Goal: Information Seeking & Learning: Learn about a topic

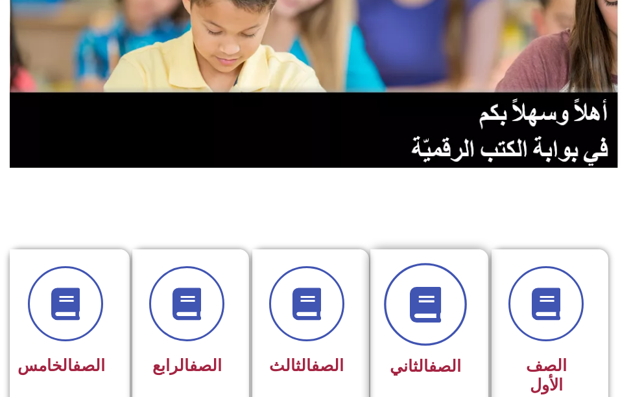
scroll to position [259, 0]
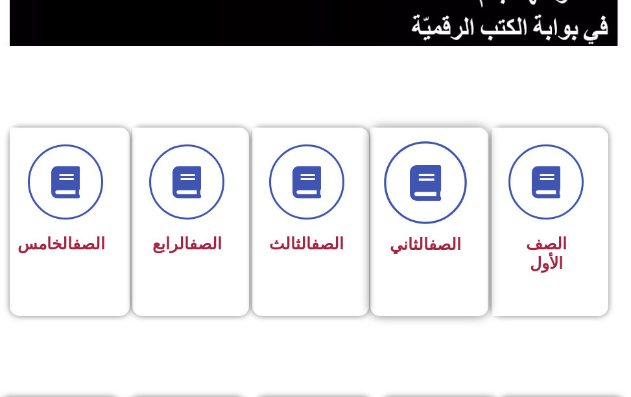
click at [445, 192] on span at bounding box center [425, 182] width 83 height 83
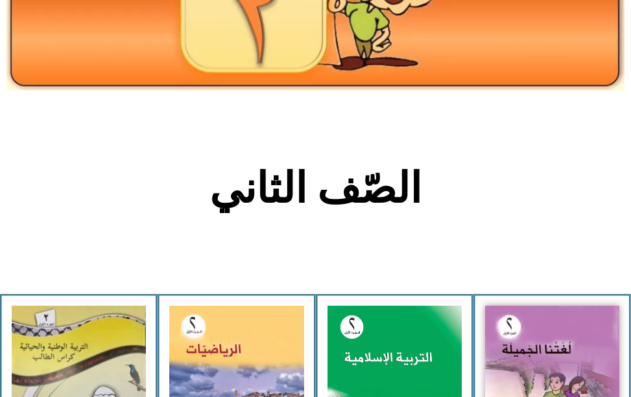
scroll to position [259, 0]
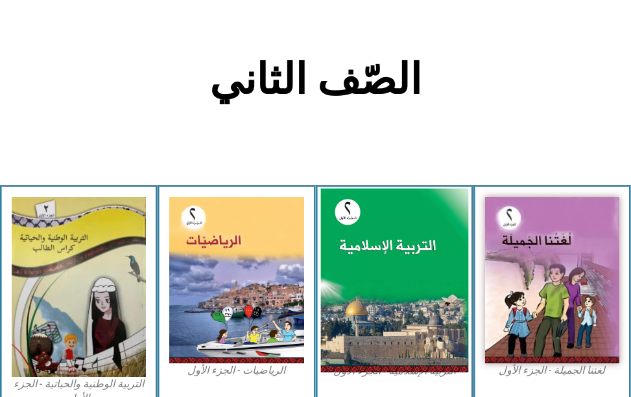
click at [378, 246] on img at bounding box center [394, 281] width 148 height 184
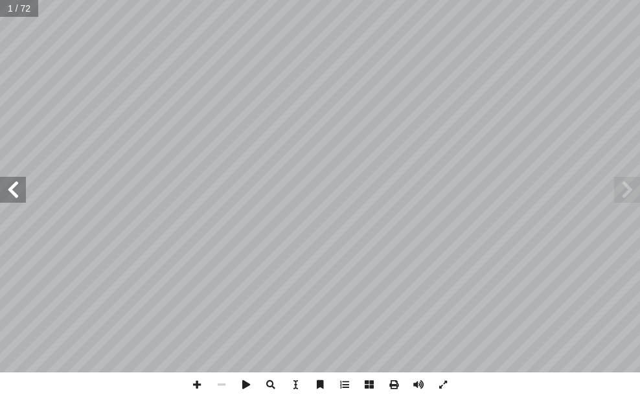
click at [8, 194] on span at bounding box center [13, 190] width 26 height 26
click at [8, 193] on span at bounding box center [13, 190] width 26 height 26
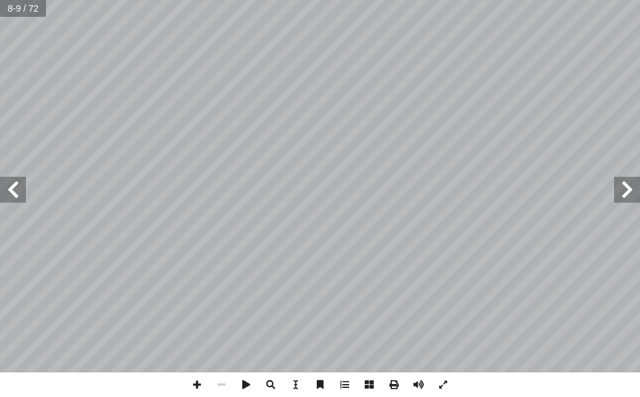
click at [8, 193] on span at bounding box center [13, 190] width 26 height 26
click at [197, 384] on span at bounding box center [197, 385] width 25 height 25
click at [20, 185] on span at bounding box center [13, 190] width 26 height 26
click at [17, 189] on span at bounding box center [13, 190] width 26 height 26
click at [199, 389] on span at bounding box center [197, 385] width 25 height 25
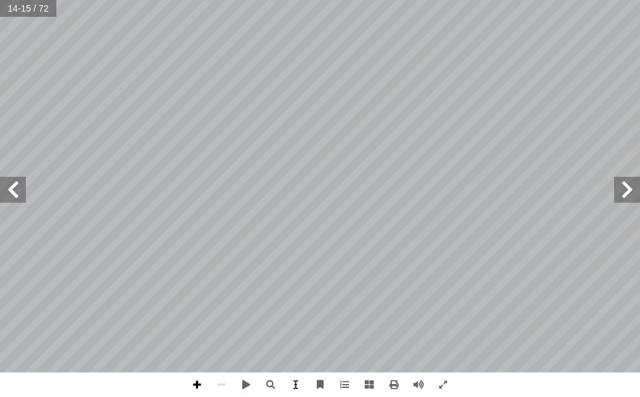
click at [199, 384] on span at bounding box center [197, 385] width 25 height 25
click at [197, 387] on span at bounding box center [197, 385] width 25 height 25
click at [15, 194] on span at bounding box center [13, 190] width 26 height 26
